Goal: Check status: Check status

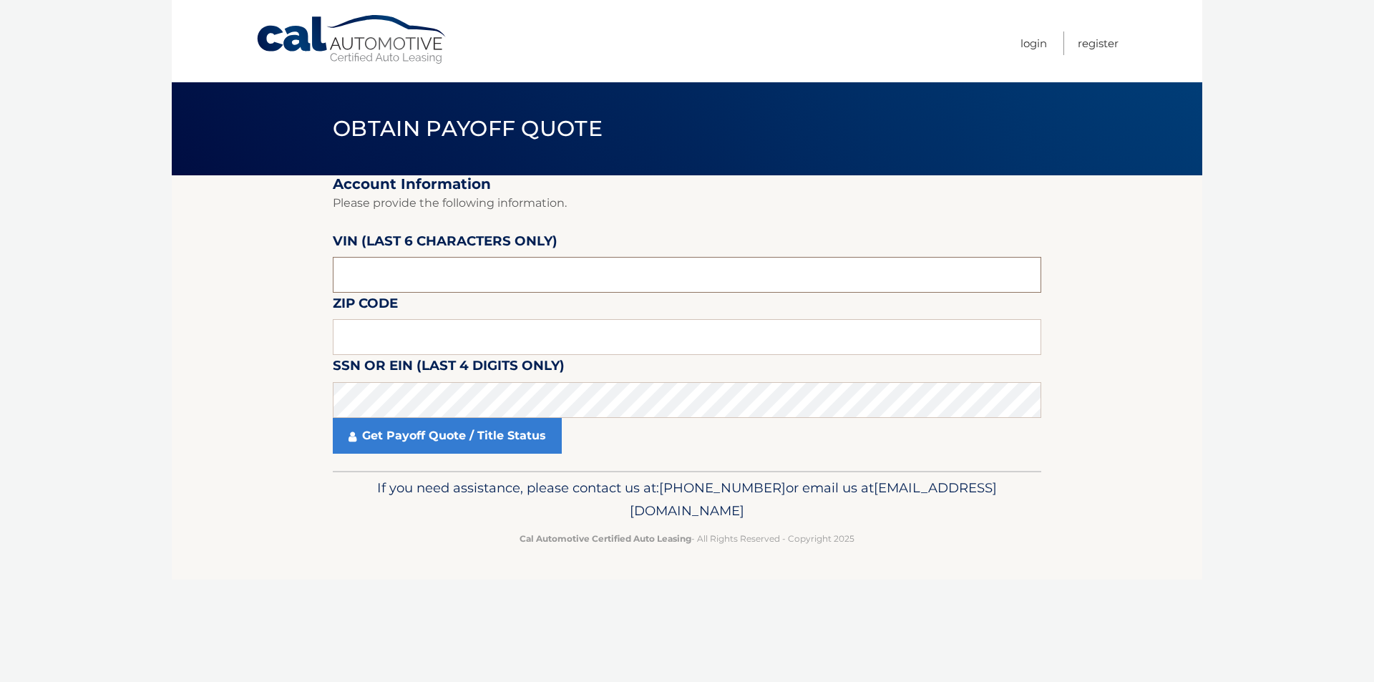
click at [411, 277] on input "text" at bounding box center [687, 275] width 708 height 36
drag, startPoint x: 401, startPoint y: 282, endPoint x: 52, endPoint y: 219, distance: 355.5
click at [54, 211] on body "Cal Automotive Menu Login Register Obtain Payoff Quote" at bounding box center [687, 341] width 1374 height 682
type input "073994"
click at [372, 328] on input "text" at bounding box center [687, 337] width 708 height 36
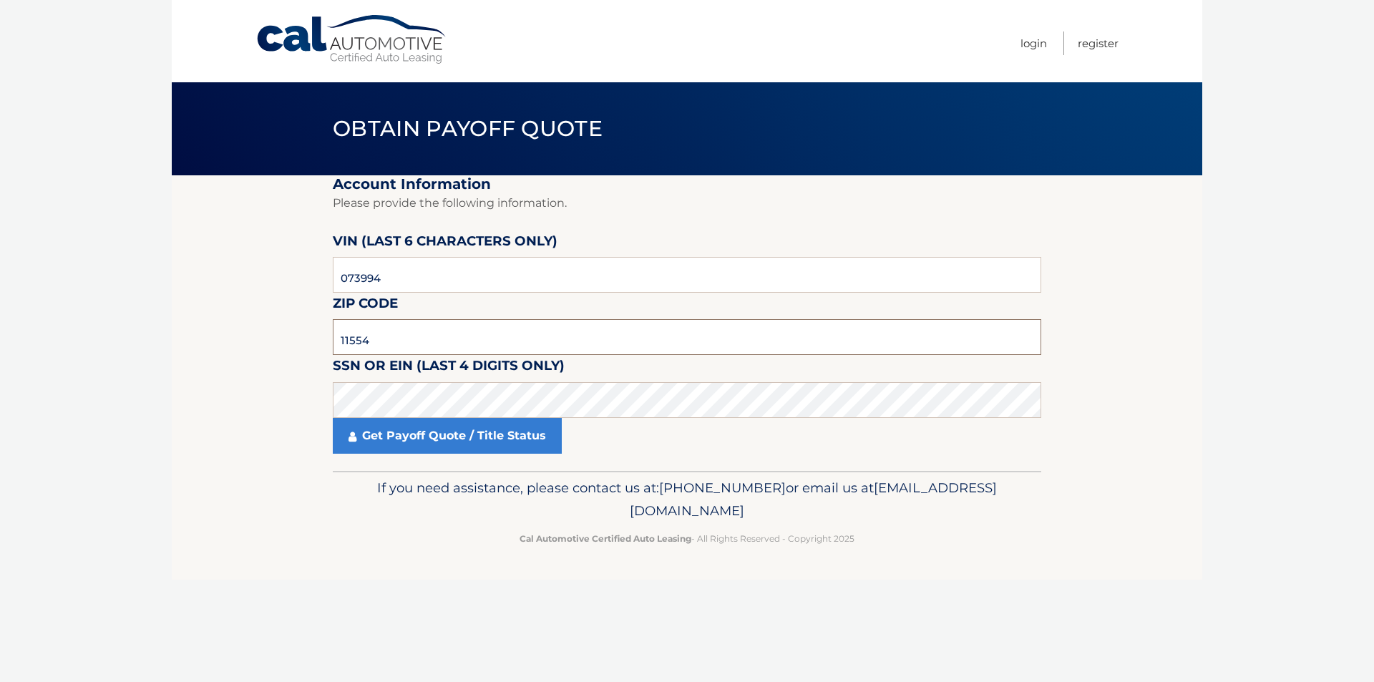
type input "11554"
click button "For Originating Dealer" at bounding box center [0, 0] width 0 height 0
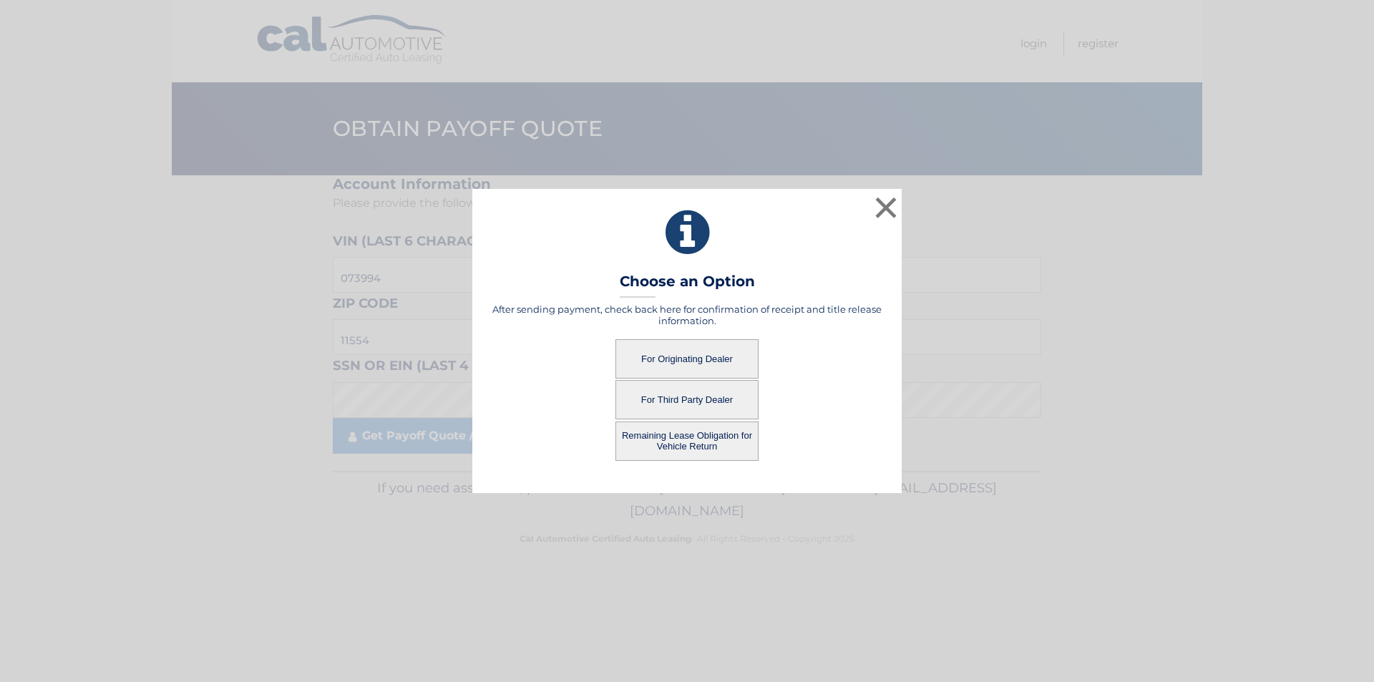
click at [677, 359] on button "For Originating Dealer" at bounding box center [686, 358] width 143 height 39
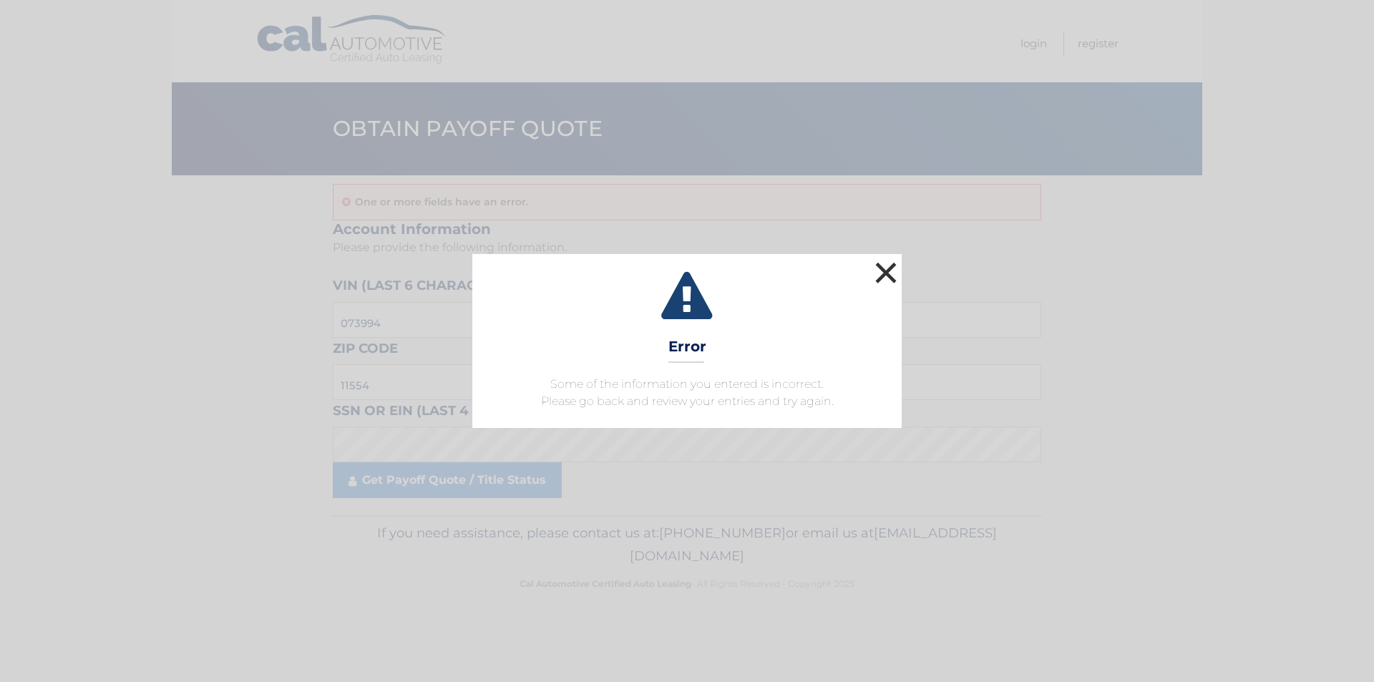
click at [888, 271] on button "×" at bounding box center [885, 272] width 29 height 29
